Goal: Task Accomplishment & Management: Use online tool/utility

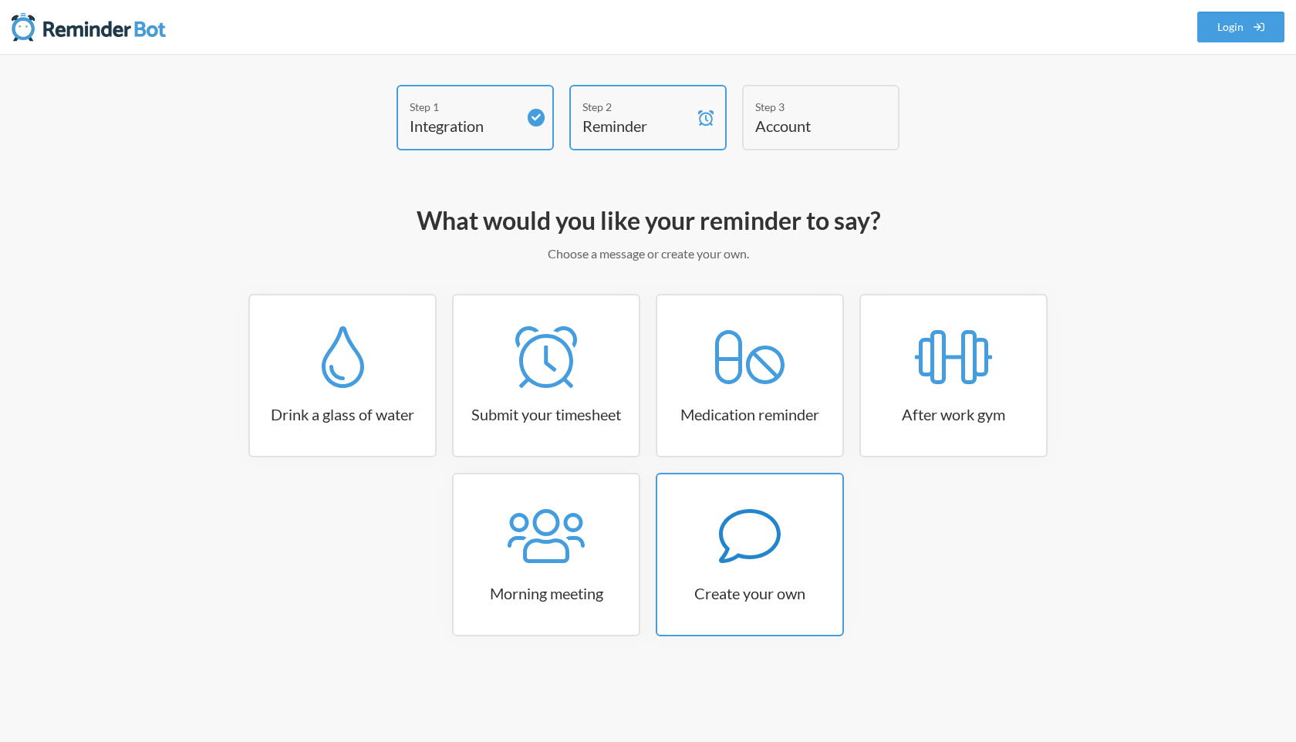
click at [736, 564] on icon at bounding box center [750, 536] width 62 height 62
select select "10:30:00"
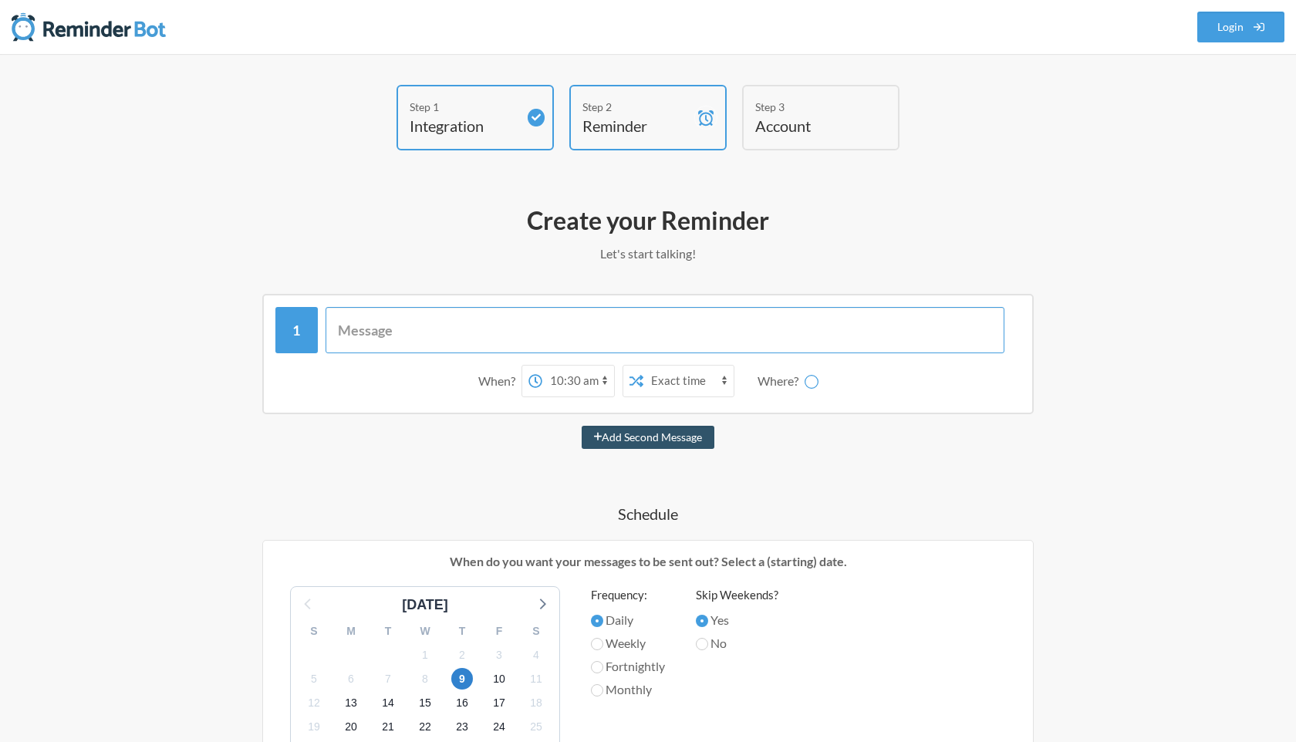
click at [661, 336] on input "text" at bounding box center [666, 330] width 680 height 46
type input "Send design updates"
select select "D09L5UVUQ2C"
type input "Send design updates in design channel"
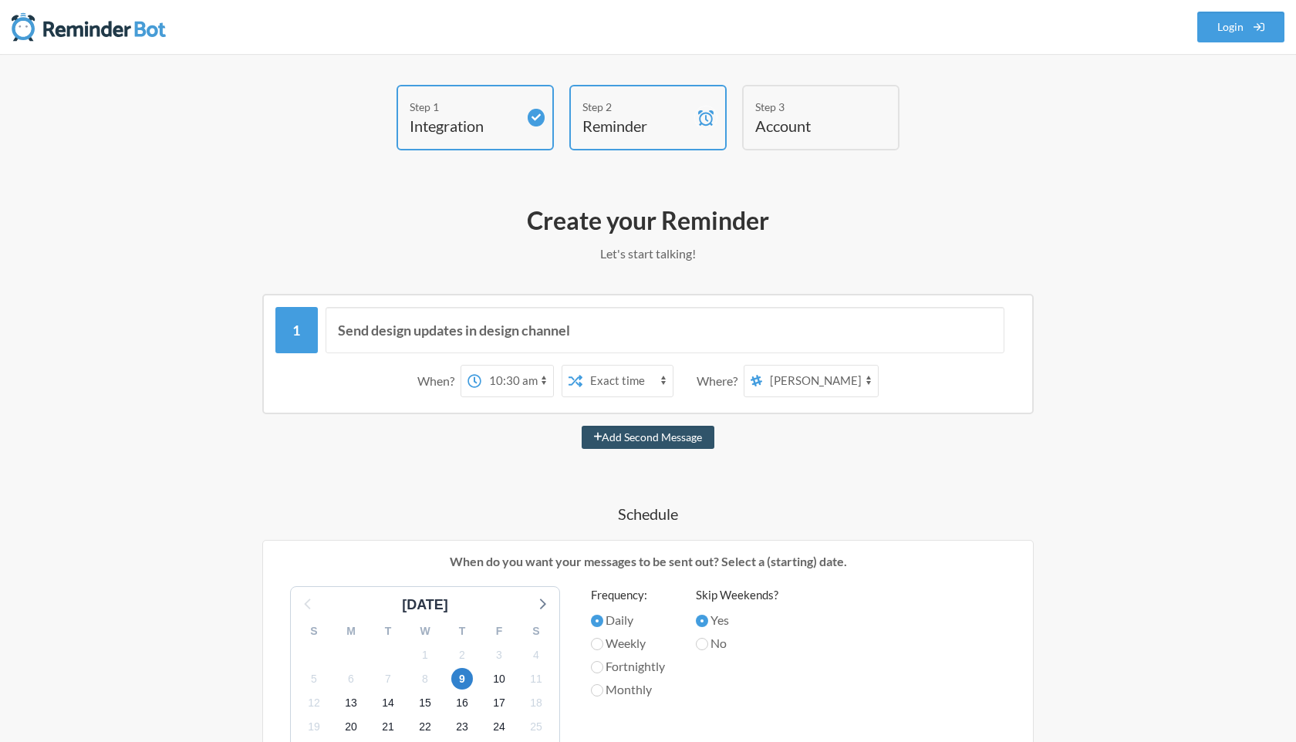
click at [542, 383] on select "12:00 am 12:15 am 12:30 am 12:45 am 1:00 am 1:15 am 1:30 am 1:45 am 2:00 am 2:1…" at bounding box center [518, 381] width 72 height 31
select select "18:15:00"
click at [482, 366] on select "12:00 am 12:15 am 12:30 am 12:45 am 1:00 am 1:15 am 1:30 am 1:45 am 2:00 am 2:1…" at bounding box center [518, 381] width 72 height 31
click at [620, 381] on select "Exact time Random time" at bounding box center [628, 381] width 90 height 31
click at [583, 366] on select "Exact time Random time" at bounding box center [628, 381] width 90 height 31
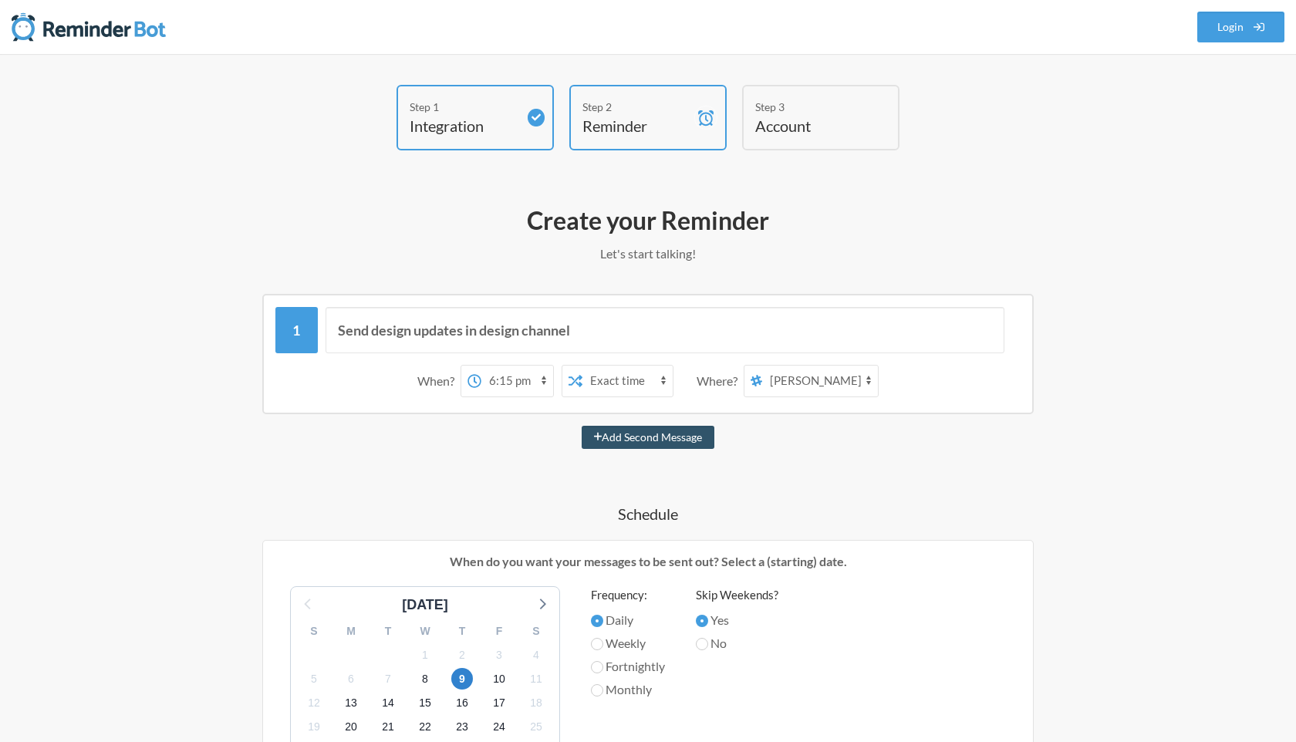
click at [788, 384] on select "general kudos freedom-of-appreciation resume-app internal-healthnet-homecare sp…" at bounding box center [820, 381] width 116 height 31
click at [783, 382] on select "general kudos freedom-of-appreciation resume-app internal-healthnet-homecare sp…" at bounding box center [820, 381] width 116 height 31
select select "D09L5UVEPQQ"
click at [763, 366] on select "general kudos freedom-of-appreciation resume-app internal-healthnet-homecare sp…" at bounding box center [820, 381] width 116 height 31
click at [604, 441] on button "Add Second Message" at bounding box center [649, 437] width 134 height 23
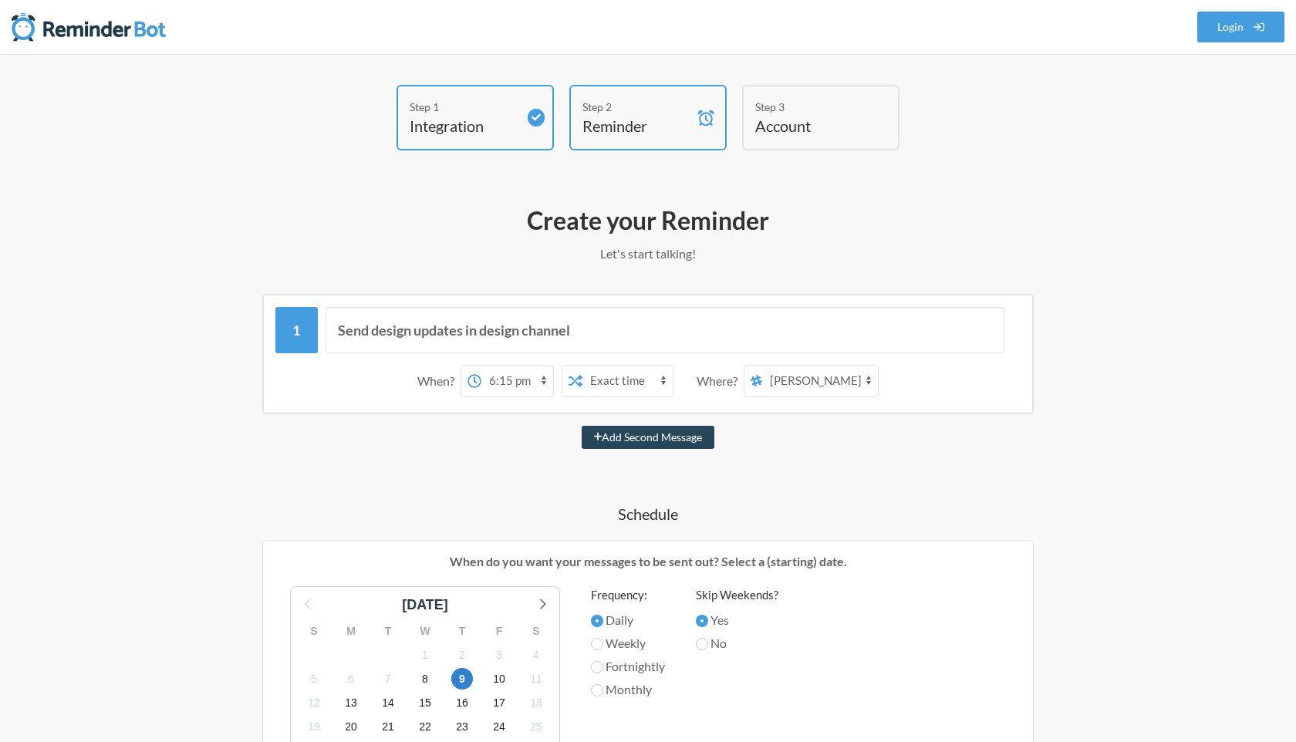
select select "19:15:00"
select select "D09L5UVUQ2C"
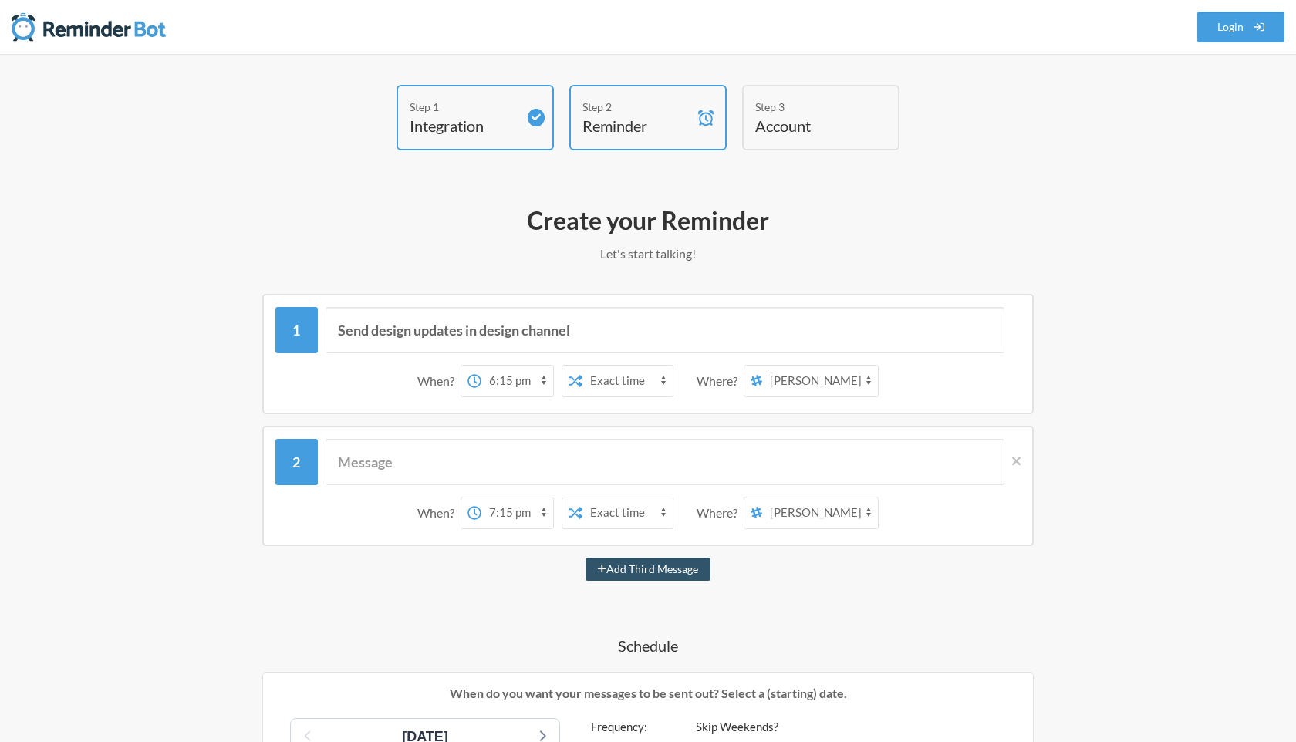
click at [829, 524] on select "general kudos freedom-of-appreciation resume-app internal-healthnet-homecare sp…" at bounding box center [820, 513] width 116 height 31
click at [1011, 465] on span at bounding box center [1013, 461] width 16 height 17
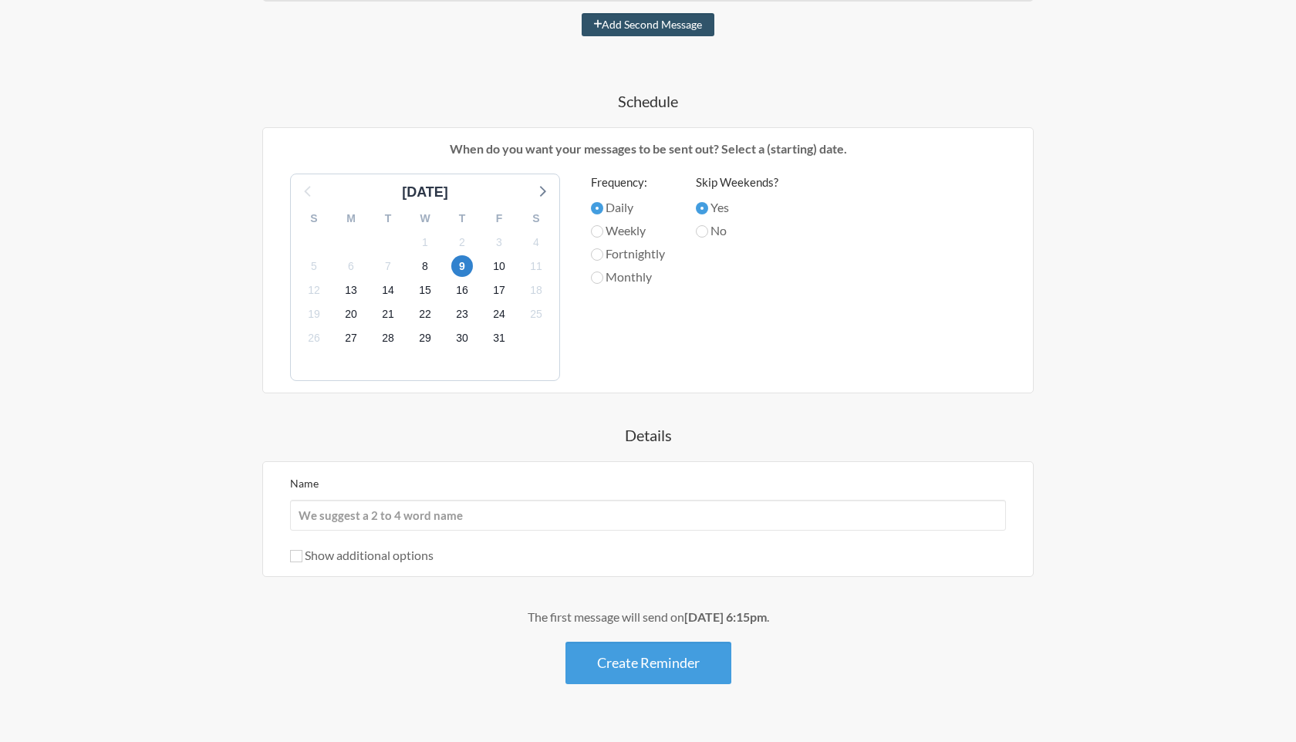
scroll to position [447, 0]
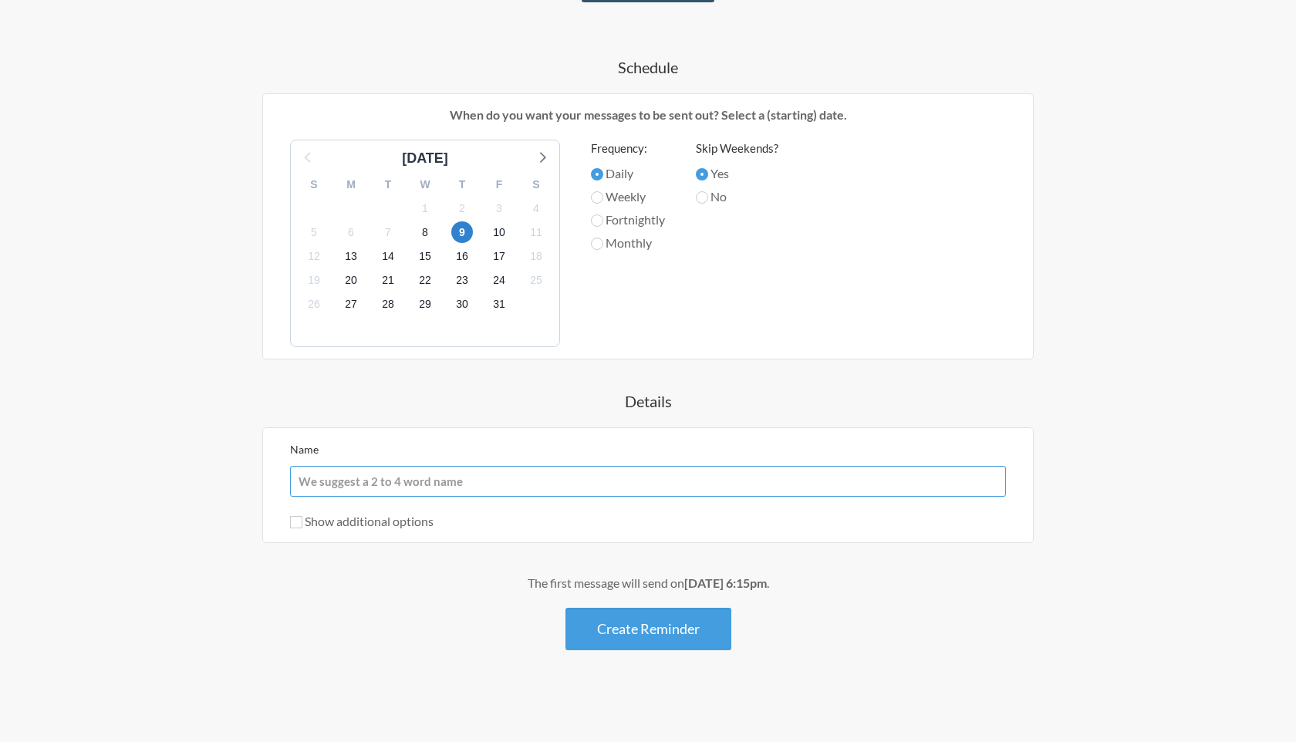
click at [705, 468] on input "Name" at bounding box center [648, 481] width 716 height 31
click at [580, 534] on div "Name Show additional options Hide this reminder from calendars Stop sending mes…" at bounding box center [648, 486] width 772 height 116
click at [404, 517] on label "Show additional options" at bounding box center [362, 521] width 144 height 15
click at [303, 517] on input "Show additional options" at bounding box center [296, 522] width 12 height 12
checkbox input "true"
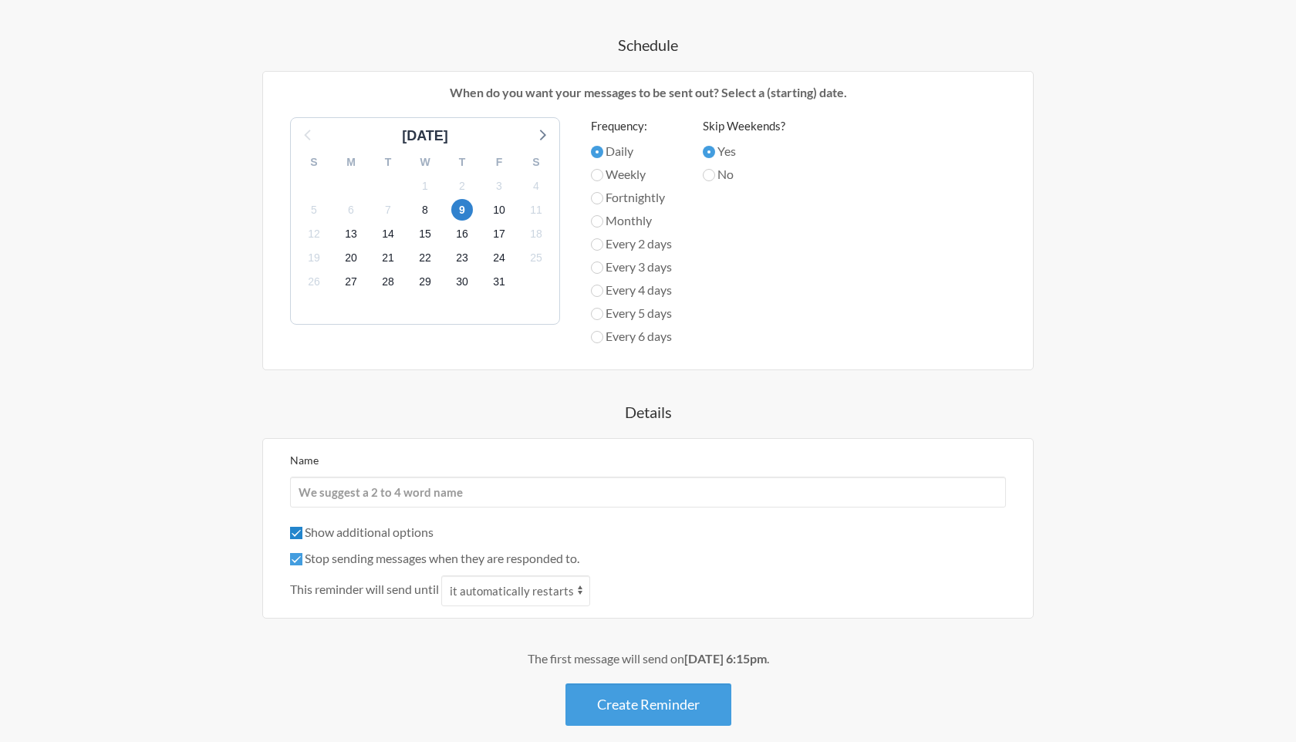
scroll to position [477, 0]
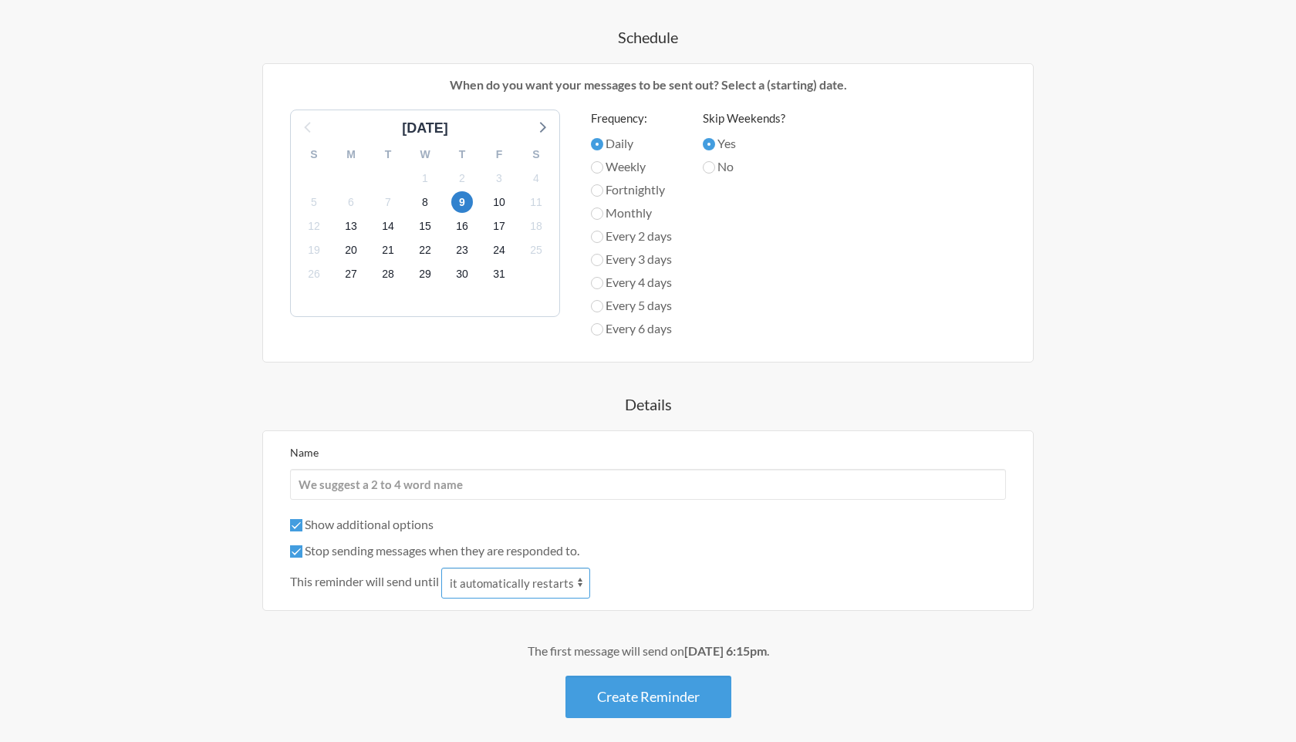
click at [475, 584] on select "it automatically restarts it is replied to" at bounding box center [515, 583] width 149 height 31
click at [444, 568] on select "it automatically restarts it is replied to" at bounding box center [515, 583] width 149 height 31
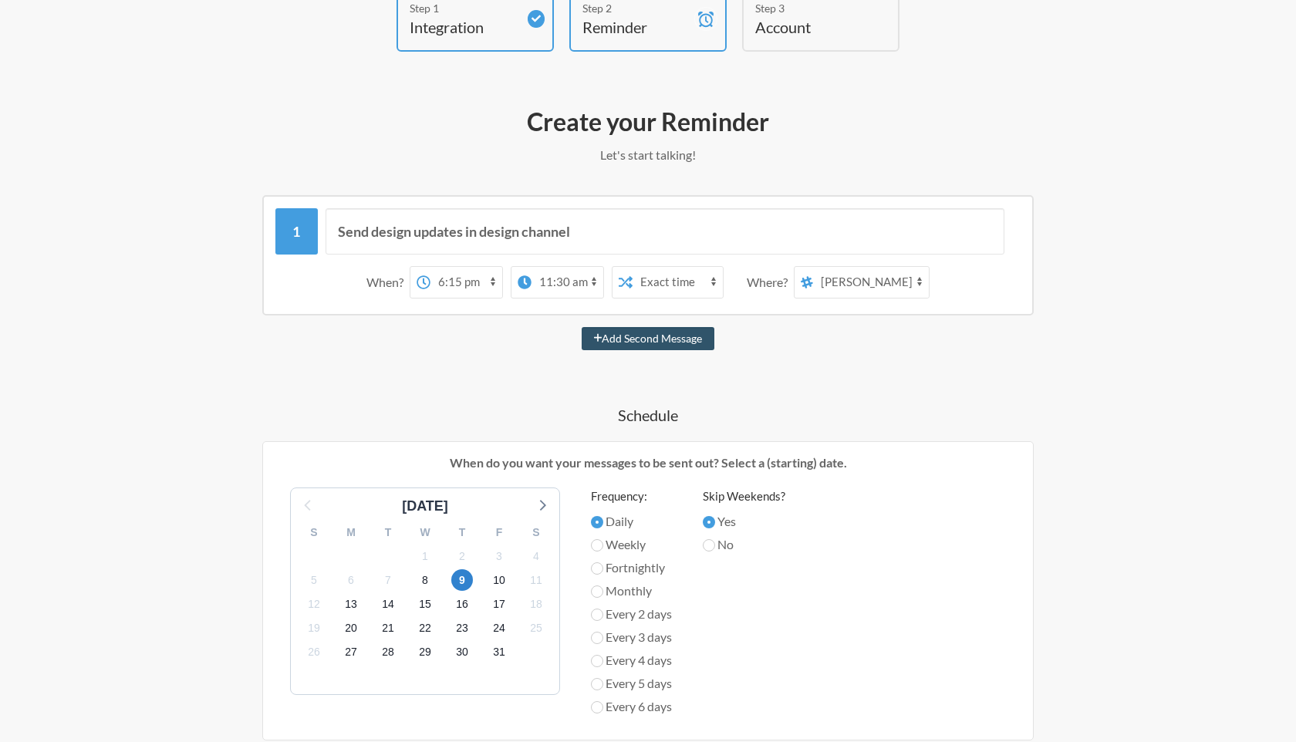
scroll to position [0, 0]
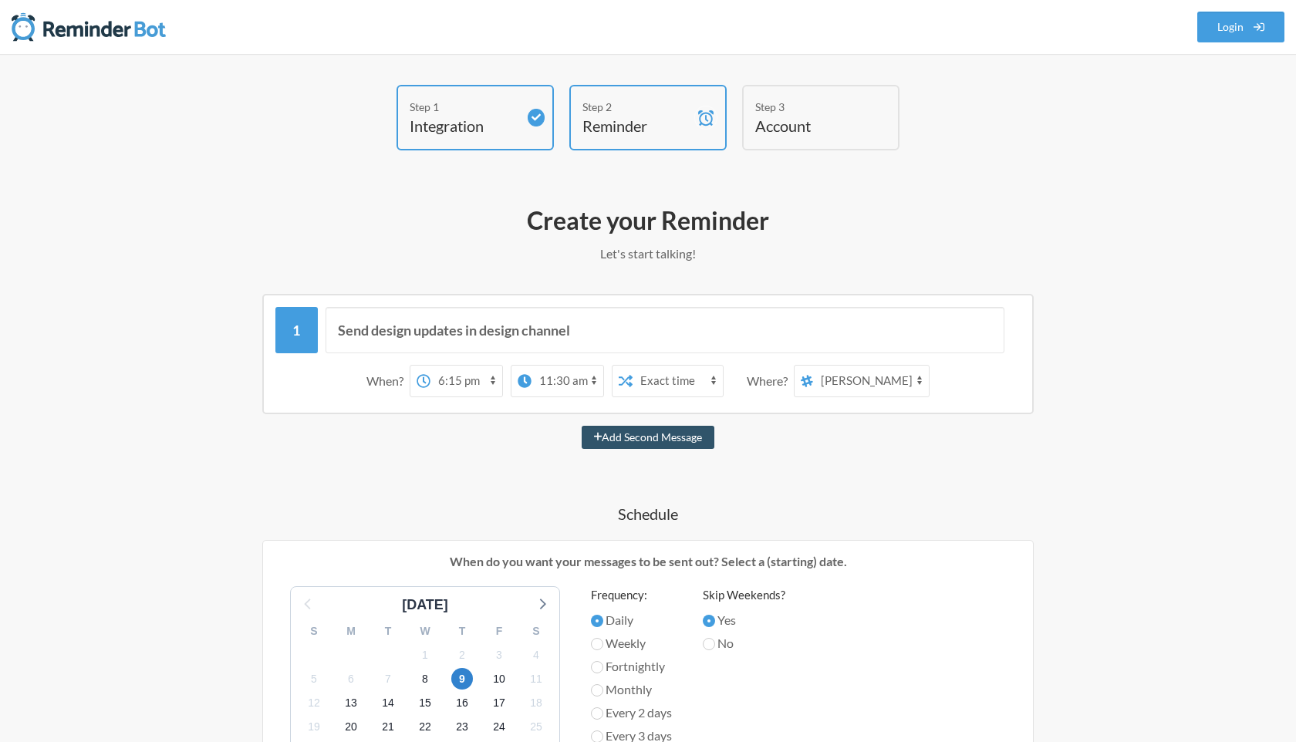
click at [823, 370] on select "general kudos freedom-of-appreciation resume-app internal-healthnet-homecare sp…" at bounding box center [871, 381] width 116 height 31
